Goal: Information Seeking & Learning: Learn about a topic

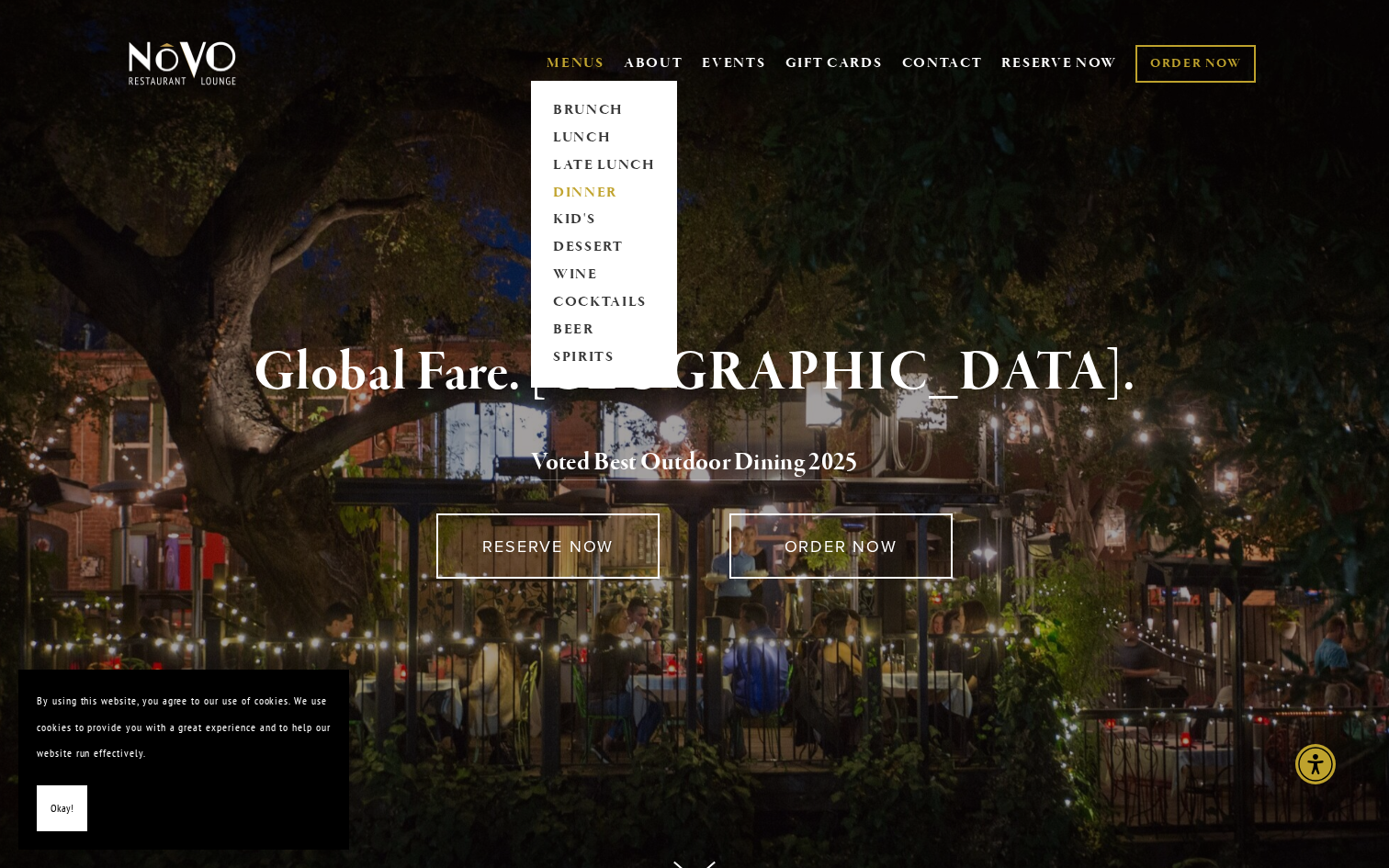
click at [577, 195] on link "DINNER" at bounding box center [604, 192] width 115 height 28
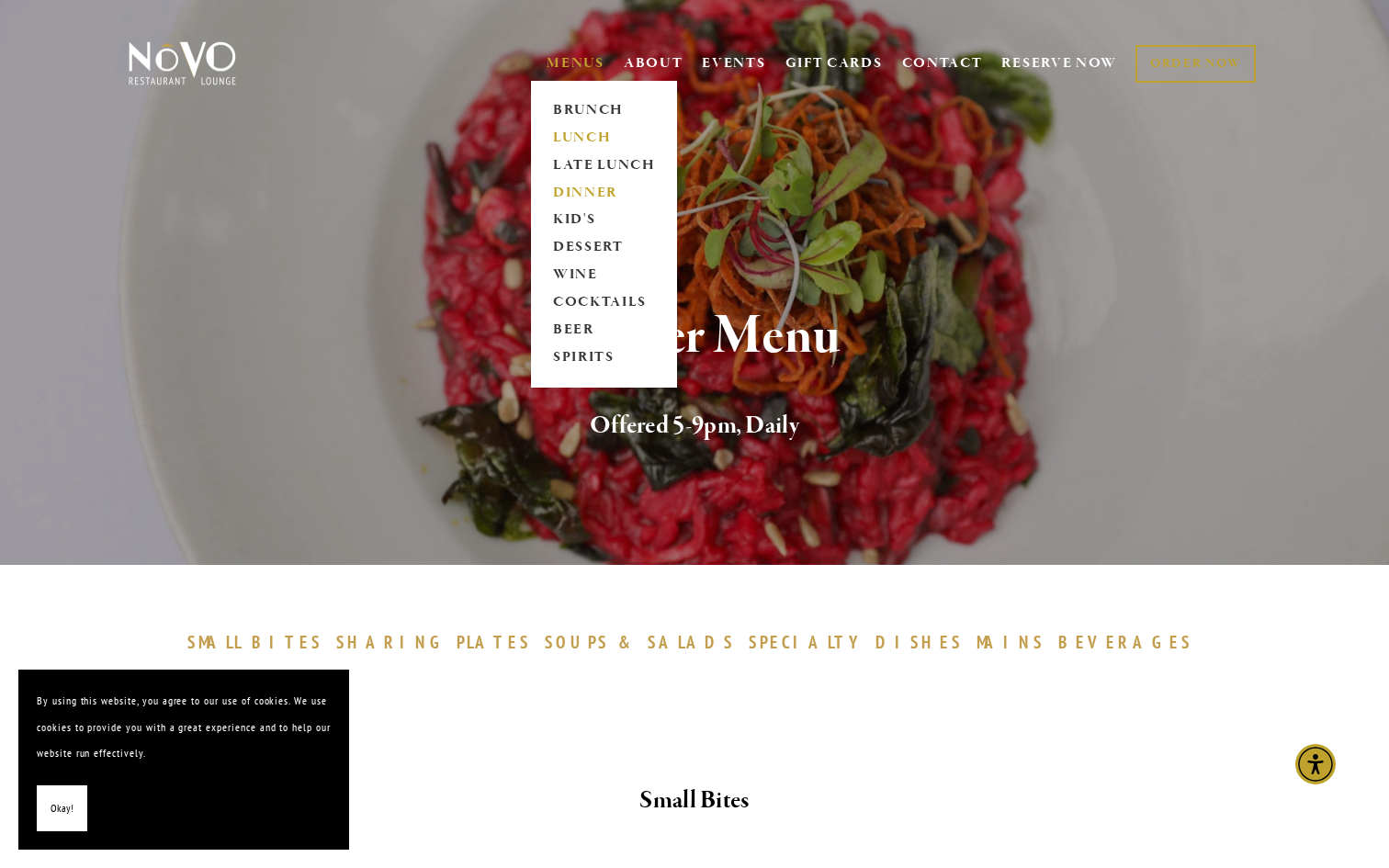
click at [571, 135] on link "LUNCH" at bounding box center [604, 137] width 115 height 28
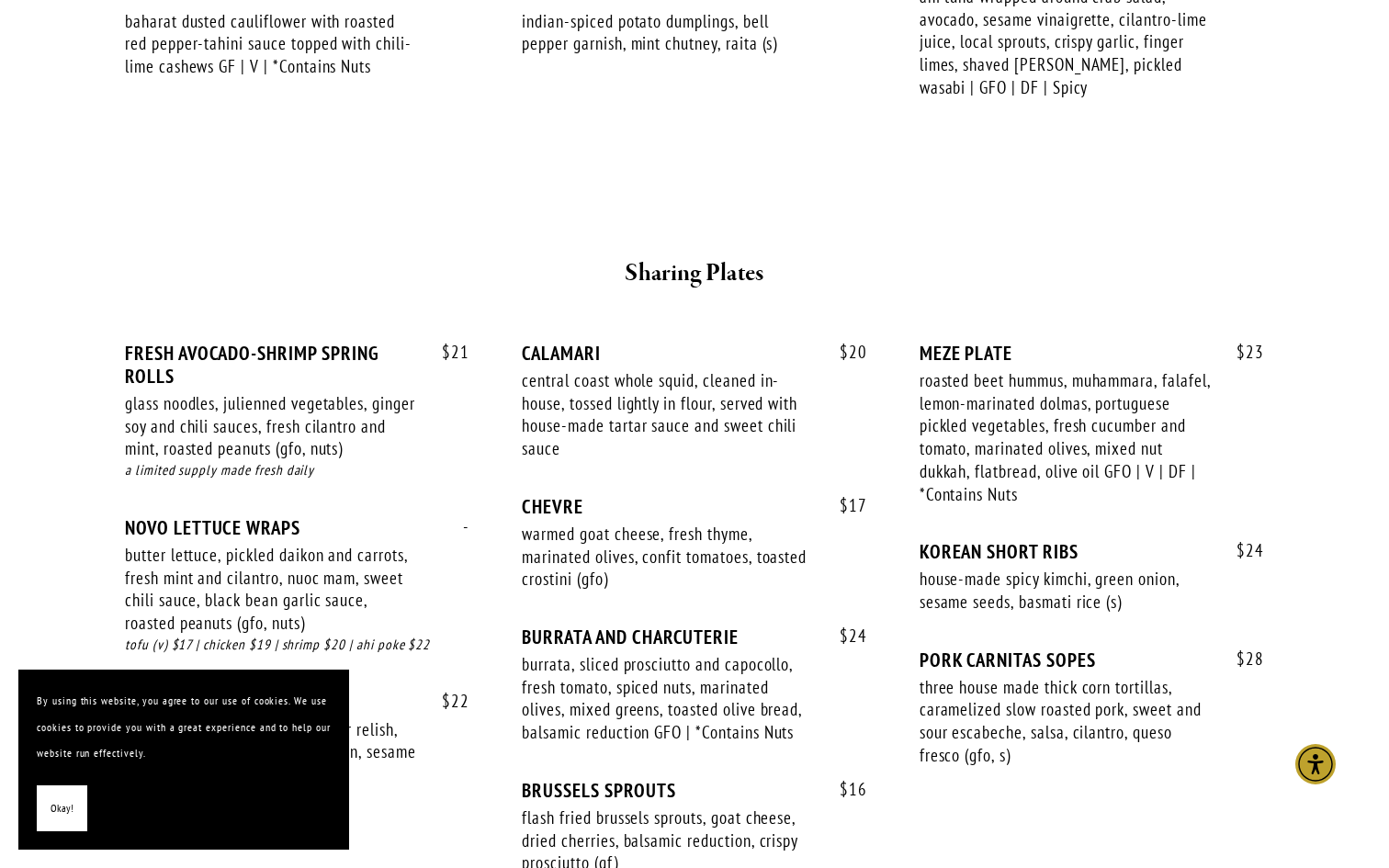
scroll to position [1010, 0]
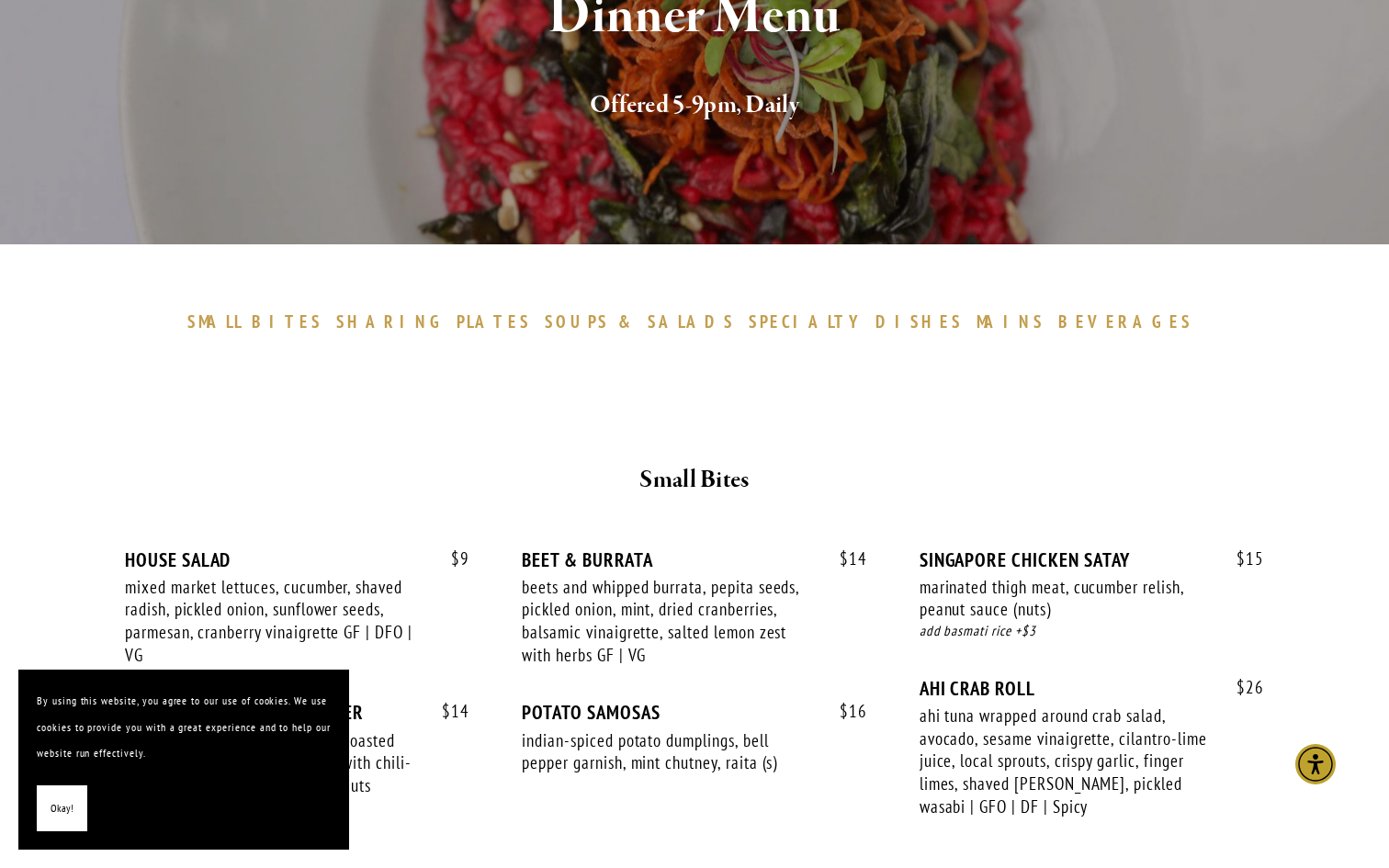
scroll to position [301, 0]
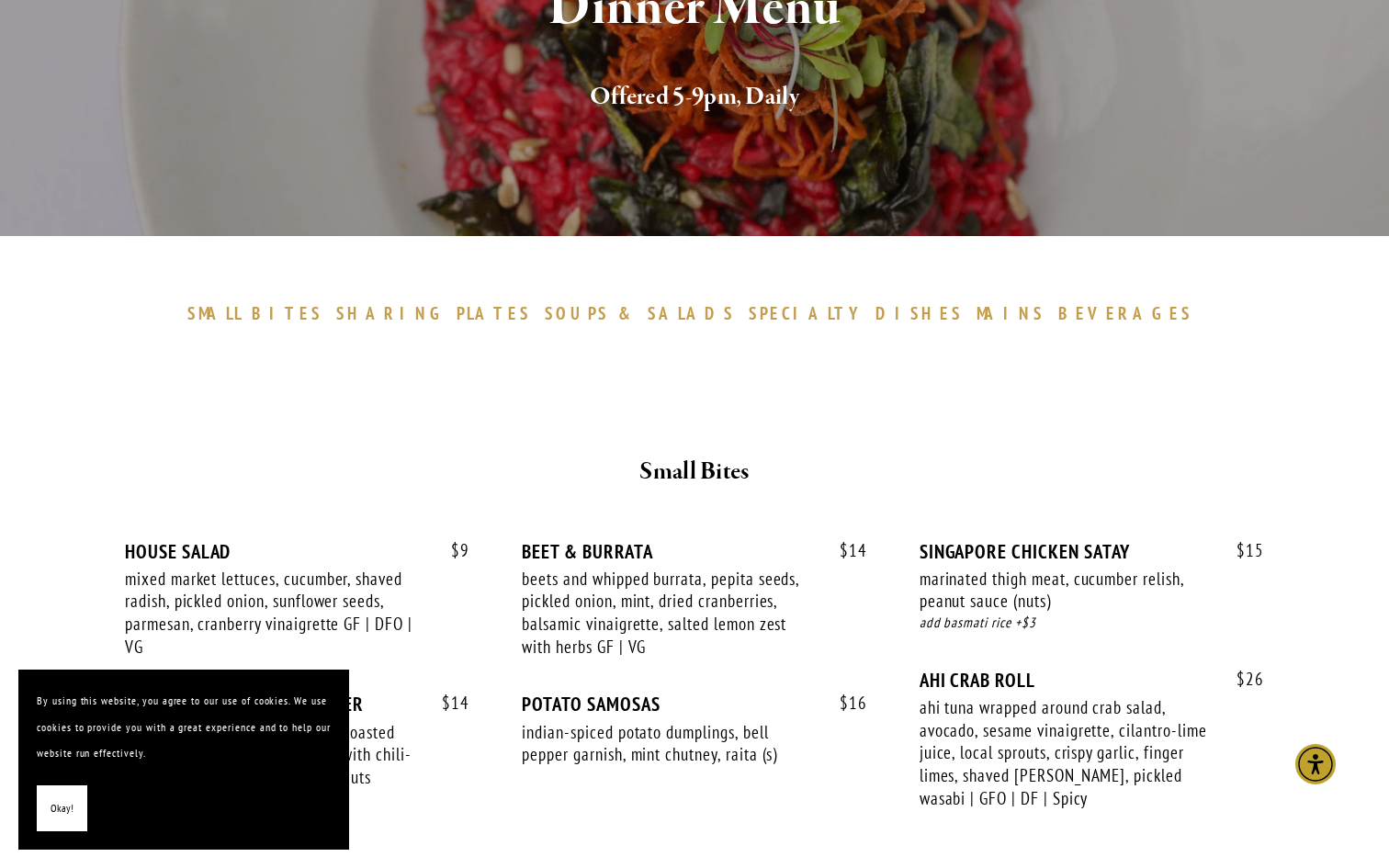
click at [1058, 305] on span "BEVERAGES" at bounding box center [1124, 312] width 134 height 22
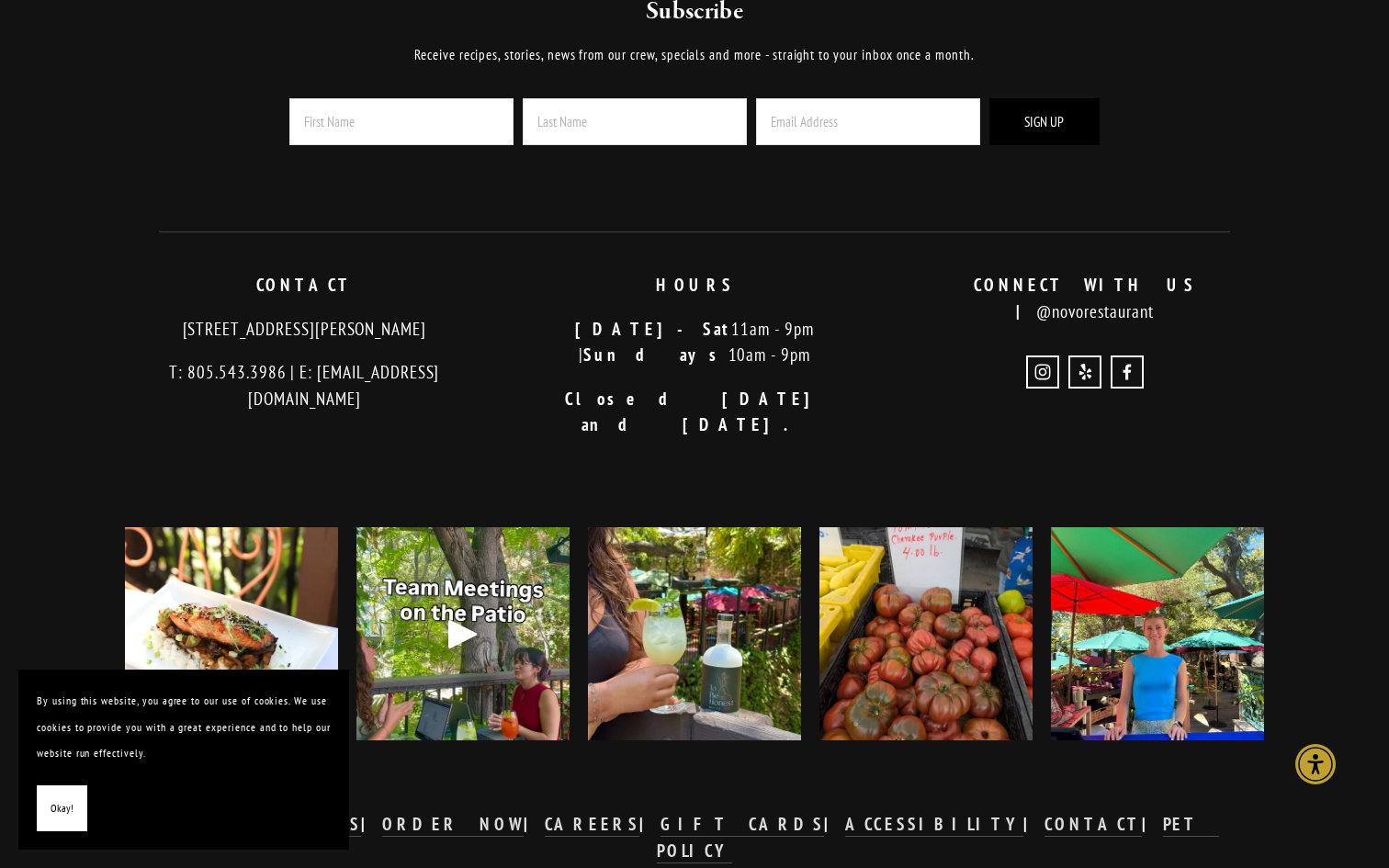
scroll to position [4536, 0]
